Goal: Check status: Check status

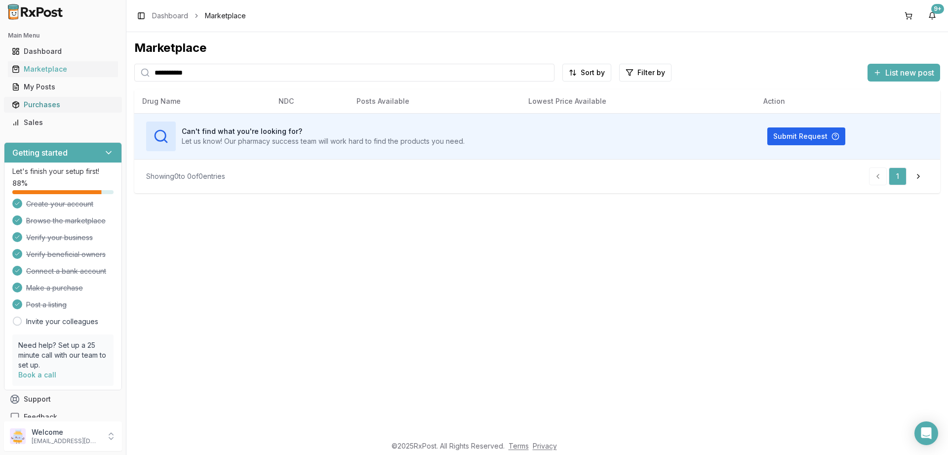
click at [38, 101] on div "Purchases" at bounding box center [63, 105] width 102 height 10
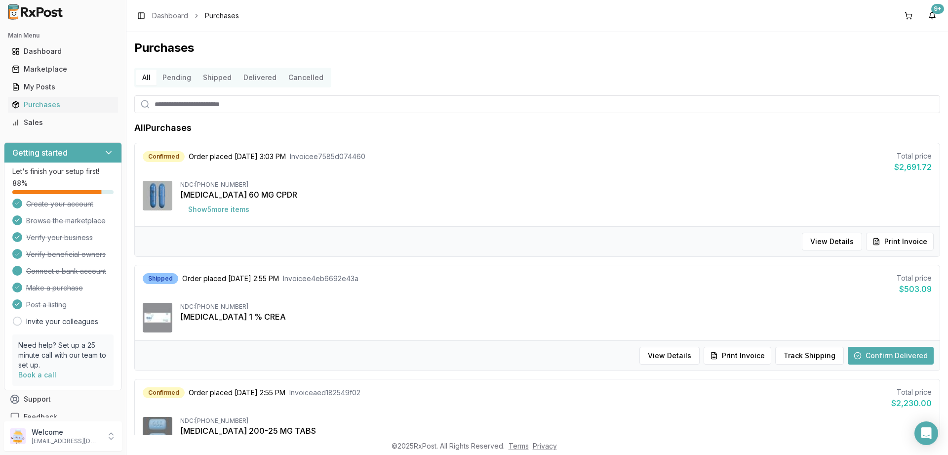
click at [172, 78] on button "Pending" at bounding box center [177, 78] width 40 height 16
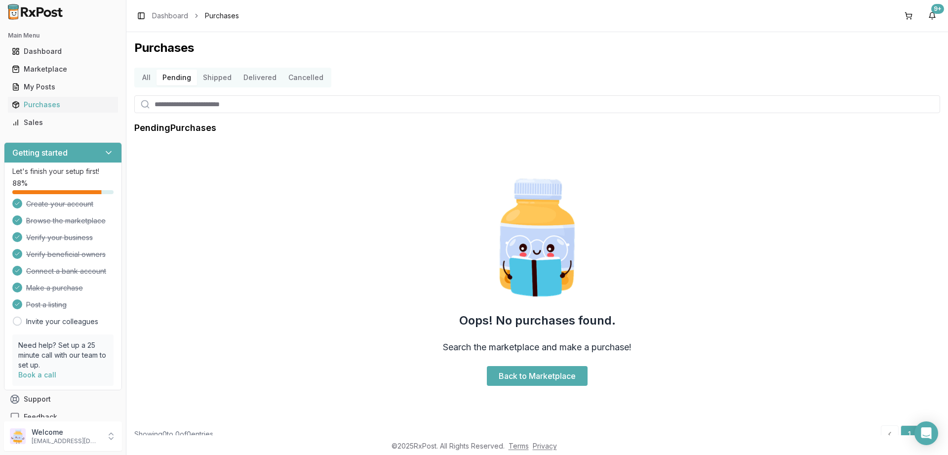
click at [219, 82] on button "Shipped" at bounding box center [217, 78] width 40 height 16
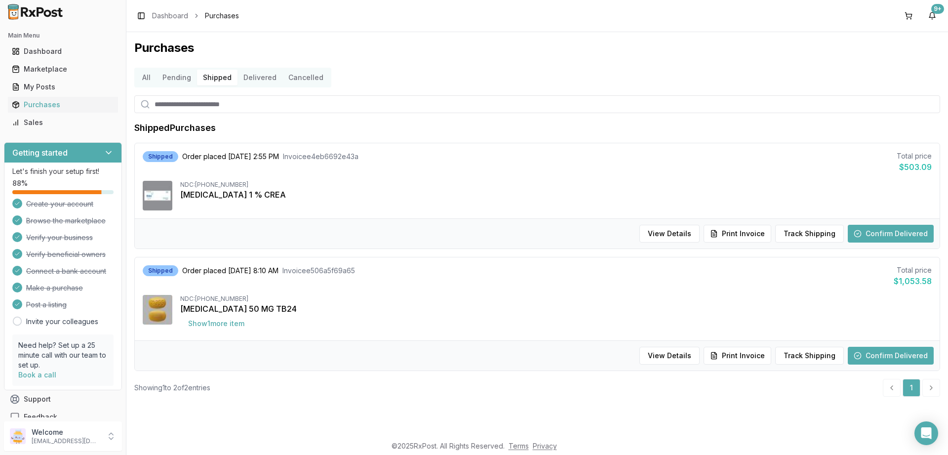
click at [265, 77] on button "Delivered" at bounding box center [260, 78] width 45 height 16
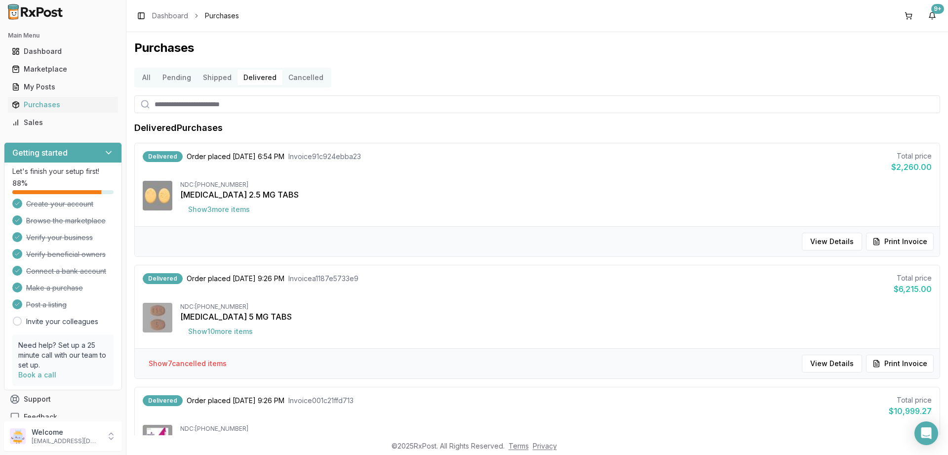
click at [302, 80] on button "Cancelled" at bounding box center [306, 78] width 47 height 16
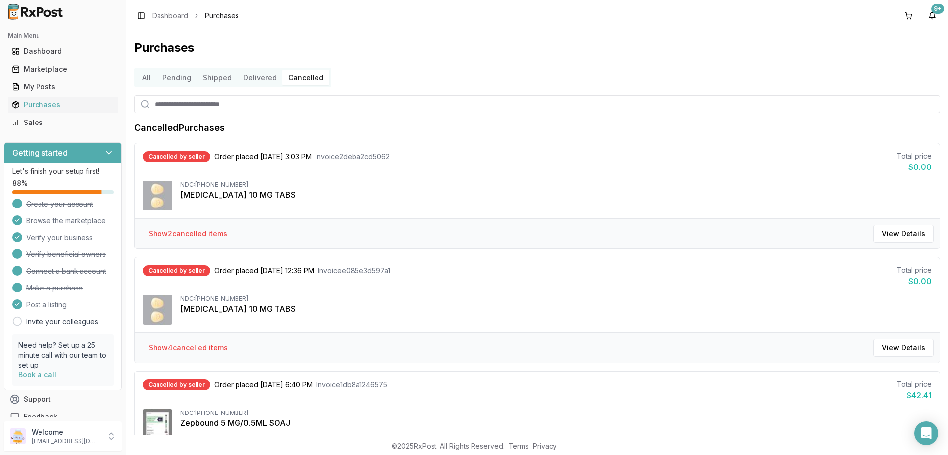
click at [216, 80] on button "Shipped" at bounding box center [217, 78] width 40 height 16
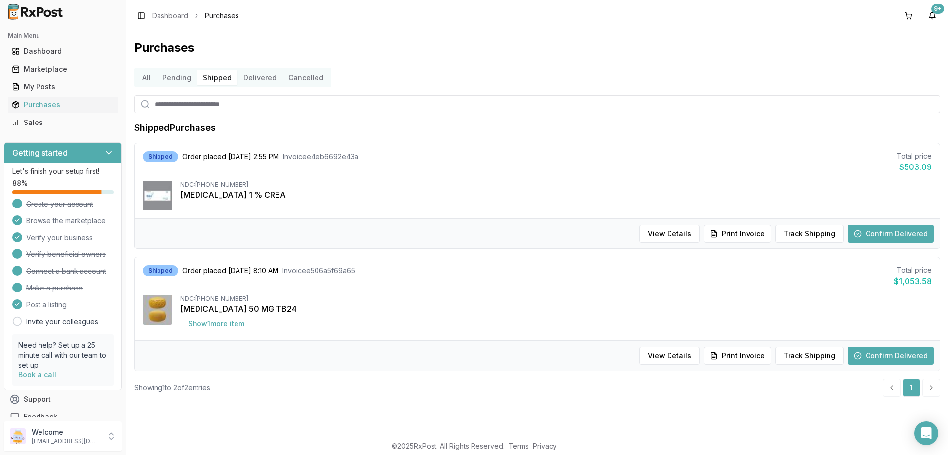
click at [169, 77] on button "Pending" at bounding box center [177, 78] width 40 height 16
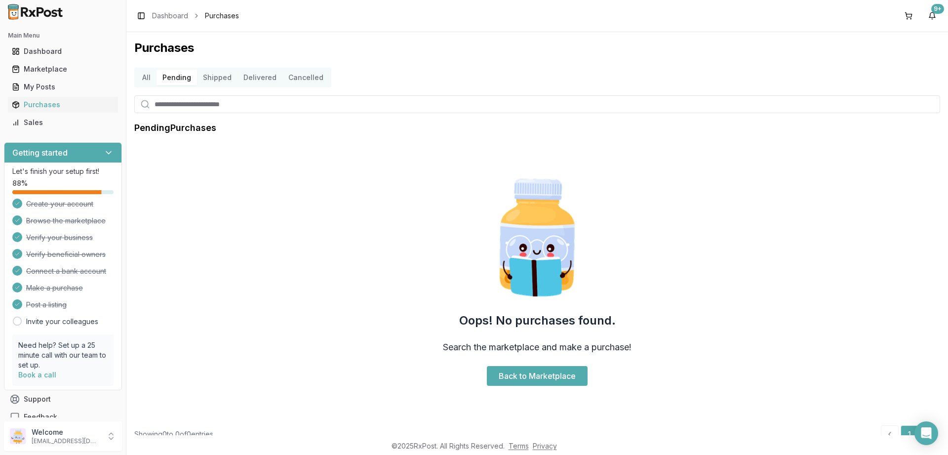
click at [144, 76] on button "All" at bounding box center [146, 78] width 20 height 16
